Goal: Book appointment/travel/reservation: Register for event/course

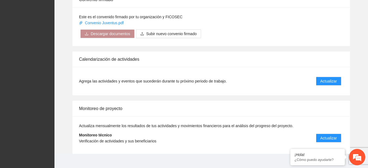
scroll to position [452, 0]
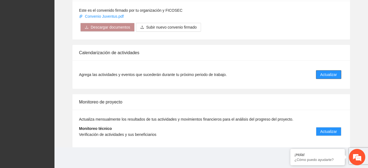
click at [337, 74] on button "Actualizar" at bounding box center [328, 74] width 25 height 9
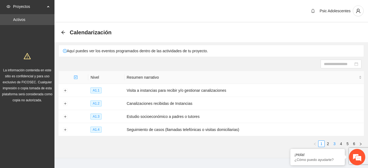
click at [333, 145] on link "3" at bounding box center [334, 144] width 6 height 6
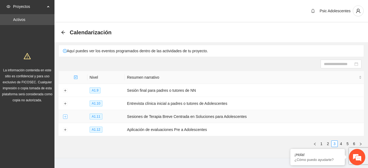
click at [63, 115] on button "Expand row" at bounding box center [65, 117] width 4 height 4
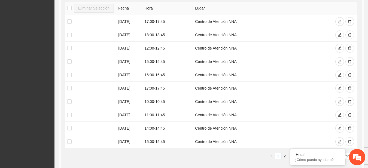
scroll to position [96, 0]
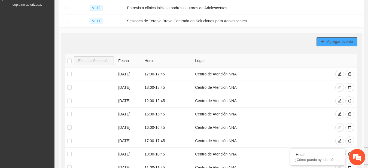
click at [328, 43] on span "Agregar evento" at bounding box center [340, 42] width 26 height 6
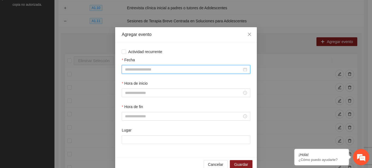
click at [178, 67] on input "Fecha" at bounding box center [183, 69] width 117 height 6
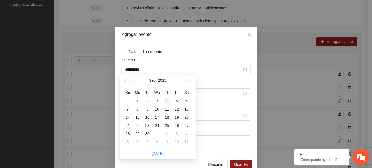
type input "**********"
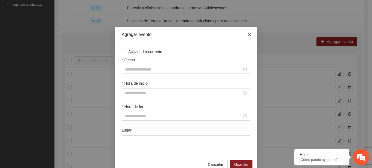
click at [248, 36] on icon "close" at bounding box center [249, 34] width 3 height 3
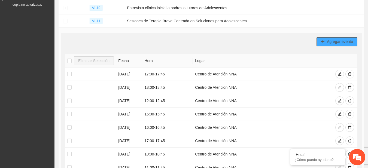
scroll to position [207, 0]
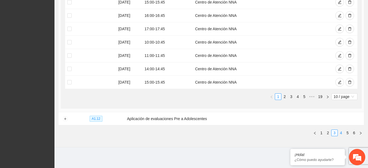
click at [340, 133] on link "4" at bounding box center [341, 133] width 6 height 6
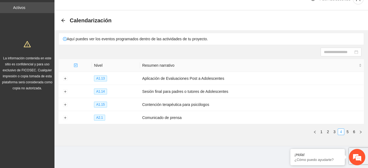
scroll to position [11, 0]
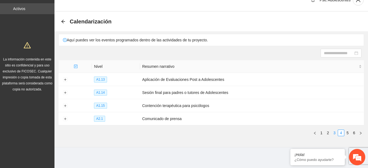
click at [335, 133] on link "3" at bounding box center [334, 133] width 6 height 6
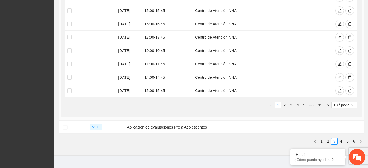
scroll to position [207, 0]
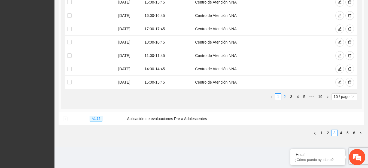
click at [285, 95] on link "2" at bounding box center [284, 97] width 6 height 6
click at [292, 95] on link "3" at bounding box center [291, 97] width 6 height 6
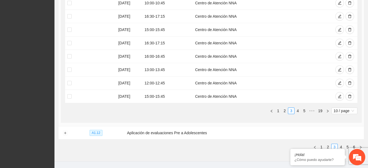
scroll to position [207, 0]
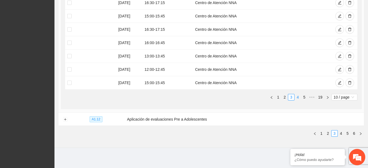
click at [297, 98] on link "4" at bounding box center [298, 97] width 6 height 6
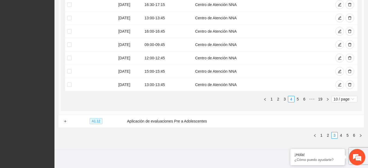
scroll to position [207, 0]
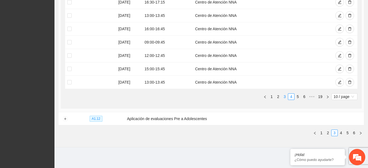
click at [285, 98] on link "3" at bounding box center [284, 97] width 6 height 6
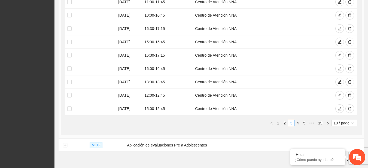
scroll to position [182, 0]
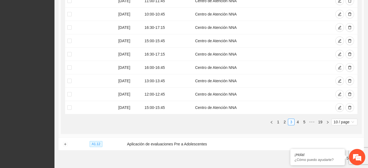
click at [286, 125] on div "Eliminar Selección Fecha Hora Lugar [DATE] 12:00 - 12:45 Centro de Atención NNA…" at bounding box center [211, 49] width 292 height 162
click at [285, 121] on link "2" at bounding box center [284, 122] width 6 height 6
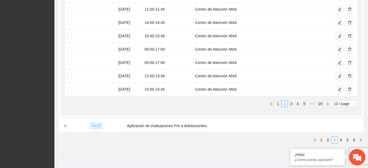
scroll to position [207, 0]
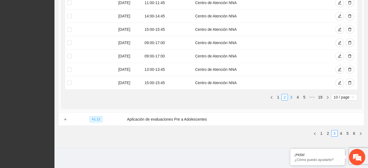
click at [290, 97] on link "3" at bounding box center [291, 97] width 6 height 6
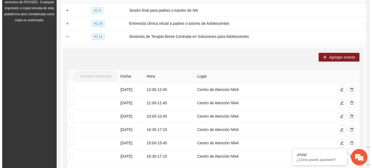
scroll to position [81, 0]
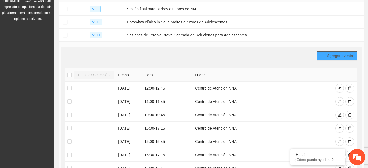
click at [346, 55] on span "Agregar evento" at bounding box center [340, 56] width 26 height 6
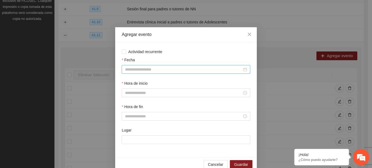
click at [194, 66] on div at bounding box center [186, 69] width 128 height 9
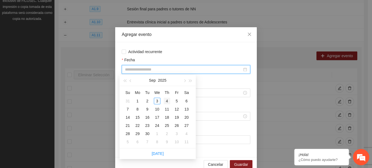
type input "**********"
click at [167, 100] on div "4" at bounding box center [167, 101] width 7 height 7
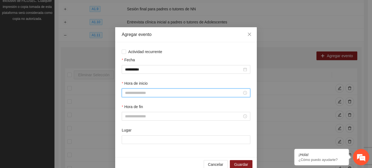
click at [156, 94] on input "Hora de inicio" at bounding box center [183, 93] width 117 height 6
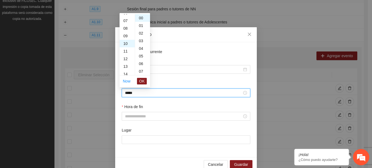
scroll to position [76, 0]
click at [142, 80] on span "OK" at bounding box center [141, 81] width 5 height 6
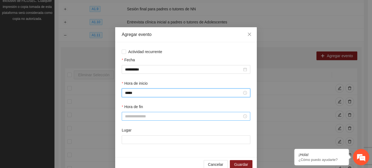
type input "*****"
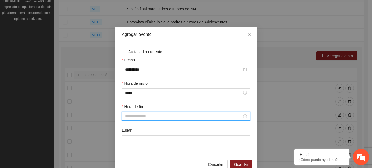
click at [139, 116] on input "Hora de fin" at bounding box center [183, 116] width 117 height 6
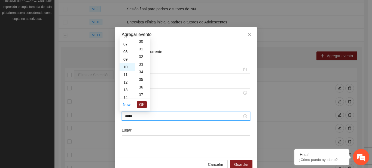
scroll to position [343, 0]
click at [145, 103] on button "OK" at bounding box center [142, 104] width 10 height 7
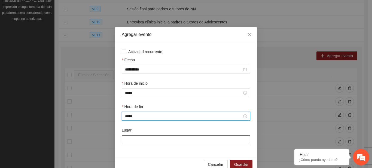
type input "*****"
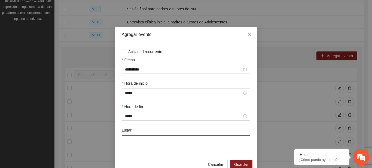
click at [142, 139] on input "Lugar" at bounding box center [186, 139] width 128 height 9
type input "**********"
click at [235, 165] on span "Guardar" at bounding box center [241, 164] width 14 height 6
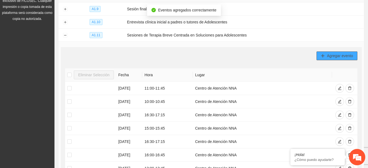
click at [326, 54] on button "Agregar evento" at bounding box center [336, 55] width 41 height 9
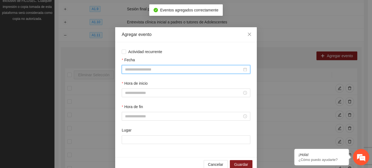
click at [150, 70] on input "Fecha" at bounding box center [183, 69] width 117 height 6
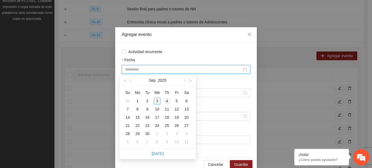
type input "**********"
click at [166, 101] on div "4" at bounding box center [167, 101] width 7 height 7
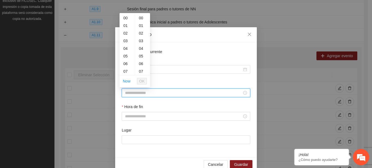
click at [156, 94] on input "Hora de inicio" at bounding box center [183, 93] width 117 height 6
click at [141, 83] on span "OK" at bounding box center [141, 81] width 5 height 6
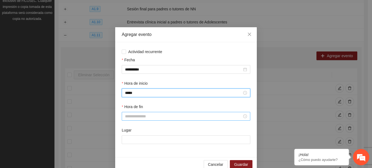
type input "*****"
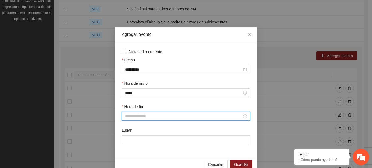
click at [137, 118] on input "Hora de fin" at bounding box center [183, 116] width 117 height 6
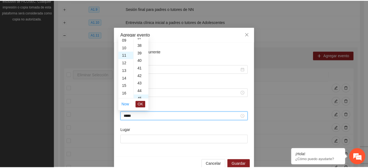
scroll to position [343, 0]
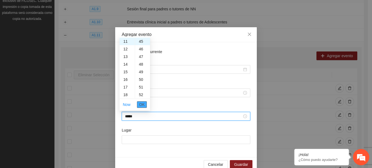
click at [142, 105] on span "OK" at bounding box center [141, 105] width 5 height 6
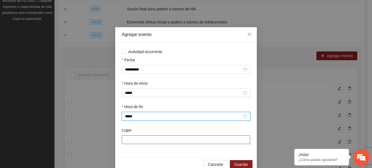
type input "*****"
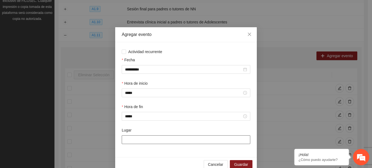
click at [131, 140] on input "Lugar" at bounding box center [186, 139] width 128 height 9
type input "**********"
click at [241, 164] on span "Guardar" at bounding box center [241, 164] width 14 height 6
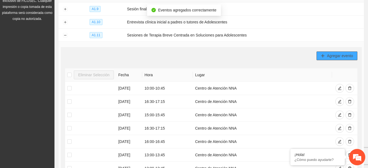
scroll to position [0, 0]
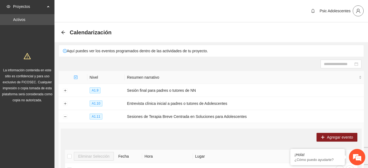
click at [353, 13] on span "user" at bounding box center [358, 10] width 10 height 5
click at [327, 32] on span "Cerrar sesión" at bounding box center [344, 32] width 34 height 6
